Goal: Task Accomplishment & Management: Manage account settings

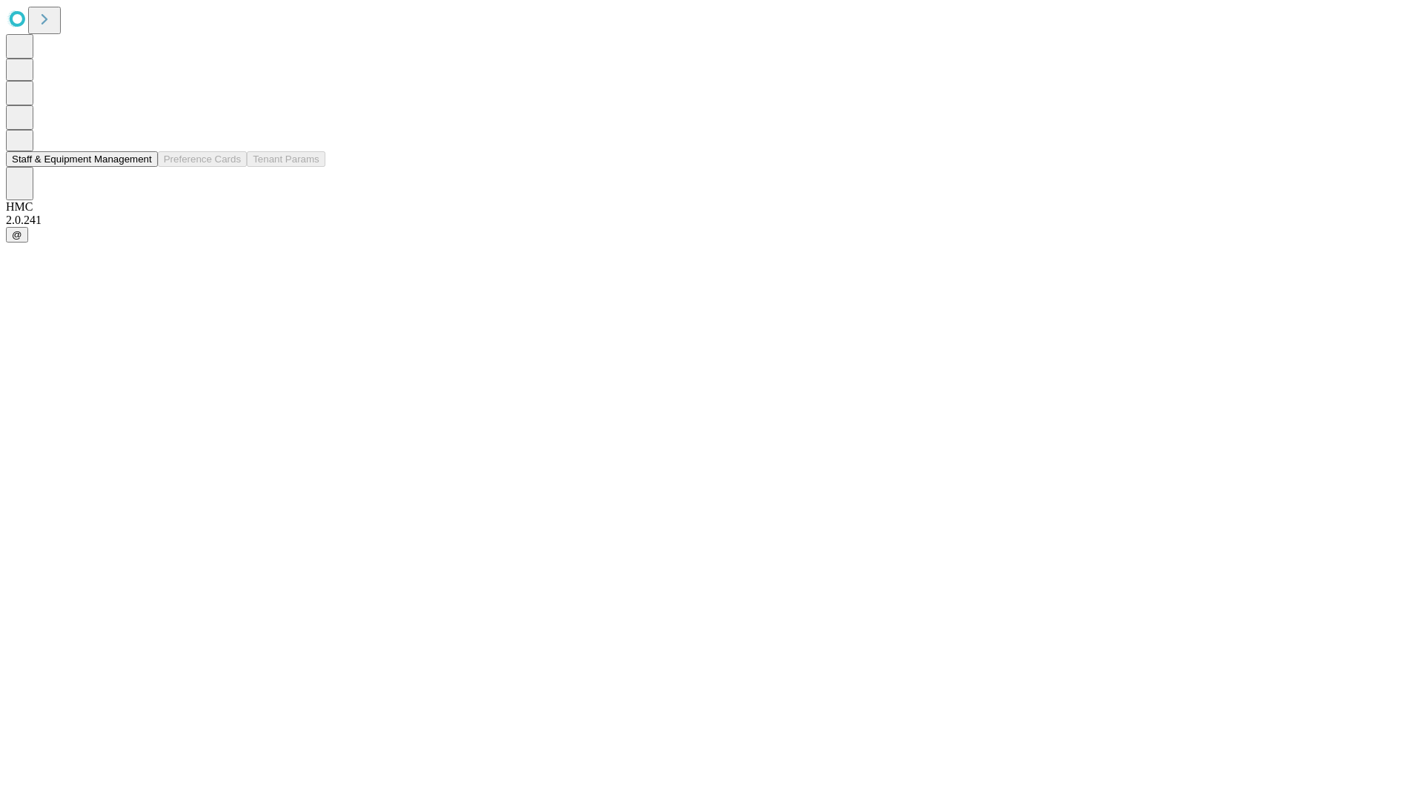
click at [142, 167] on button "Staff & Equipment Management" at bounding box center [82, 159] width 152 height 16
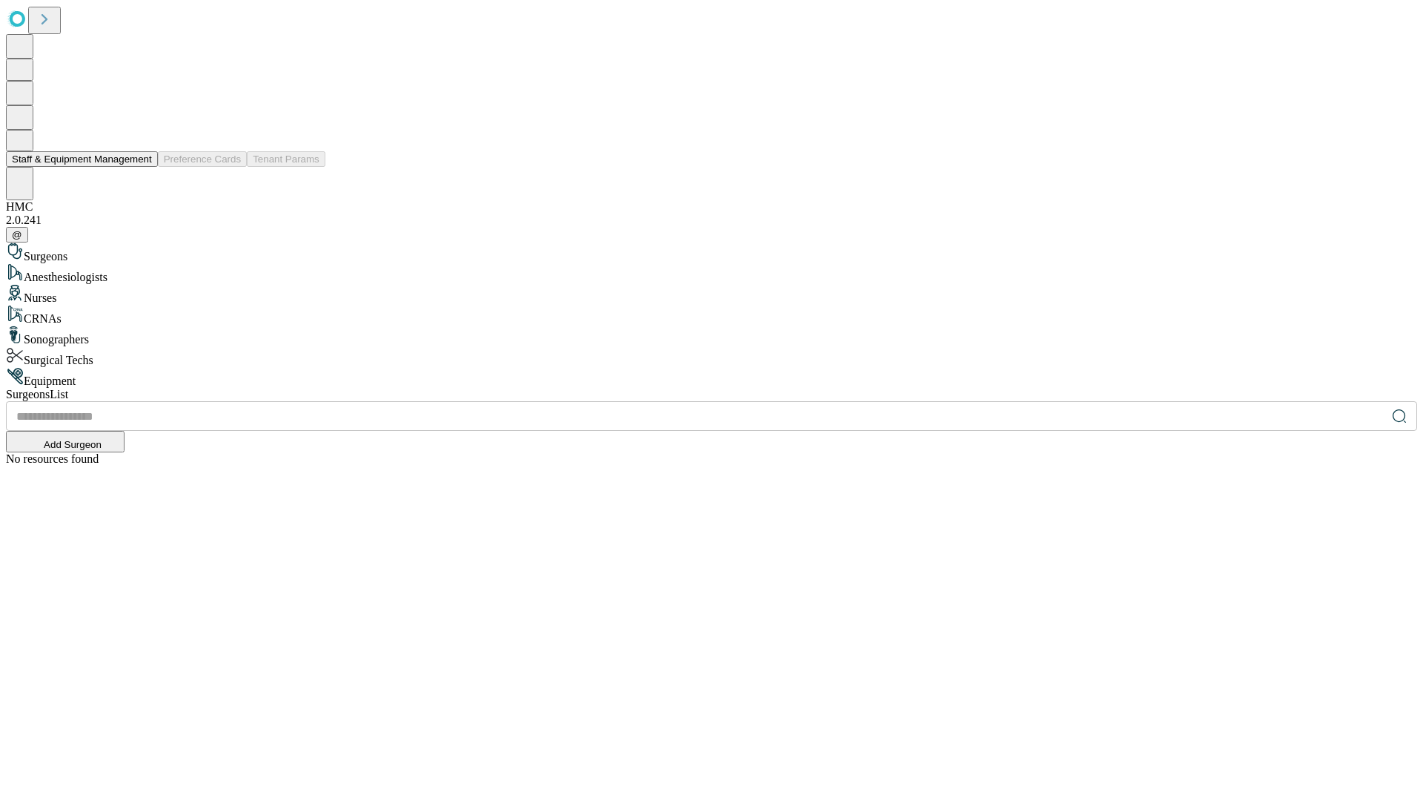
click at [142, 167] on button "Staff & Equipment Management" at bounding box center [82, 159] width 152 height 16
